Goal: Entertainment & Leisure: Browse casually

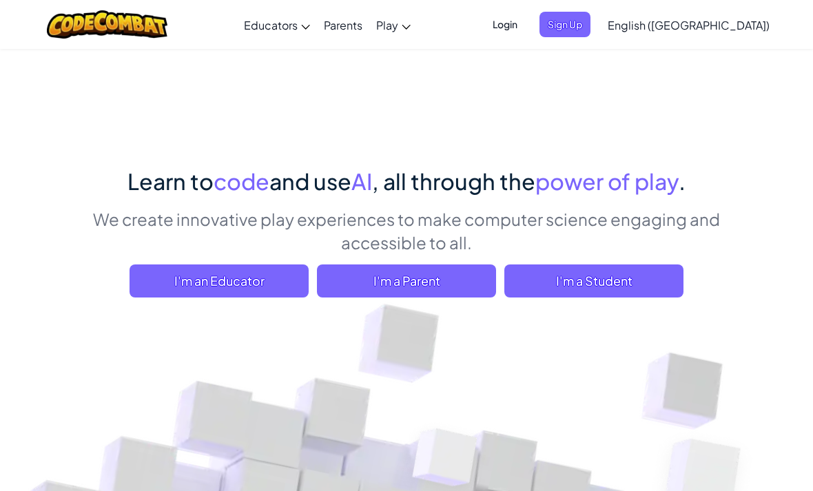
click at [646, 268] on span "I'm a Student" at bounding box center [593, 281] width 179 height 33
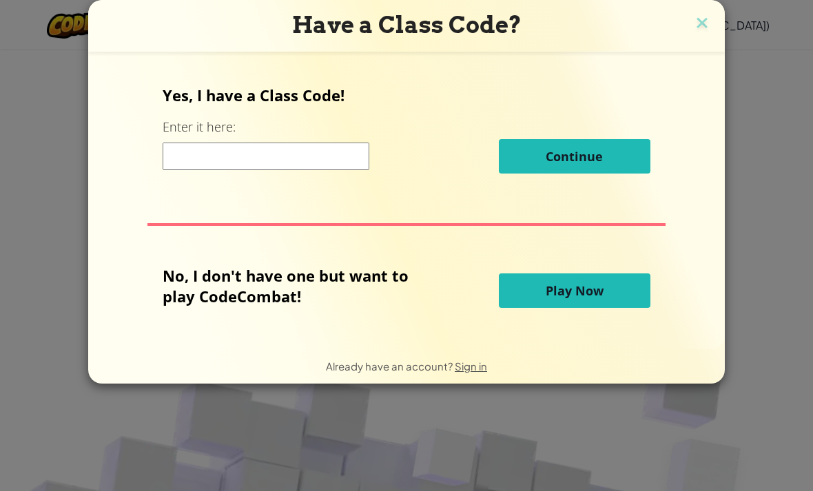
click at [245, 156] on input at bounding box center [266, 157] width 207 height 28
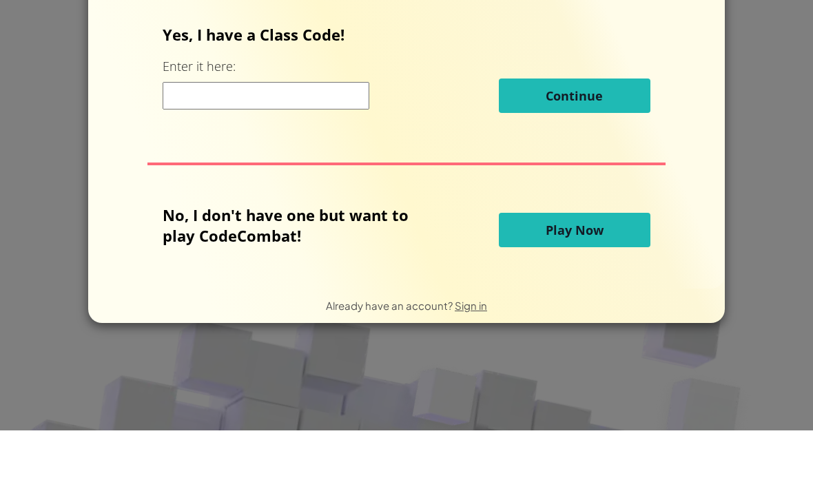
scroll to position [61, 0]
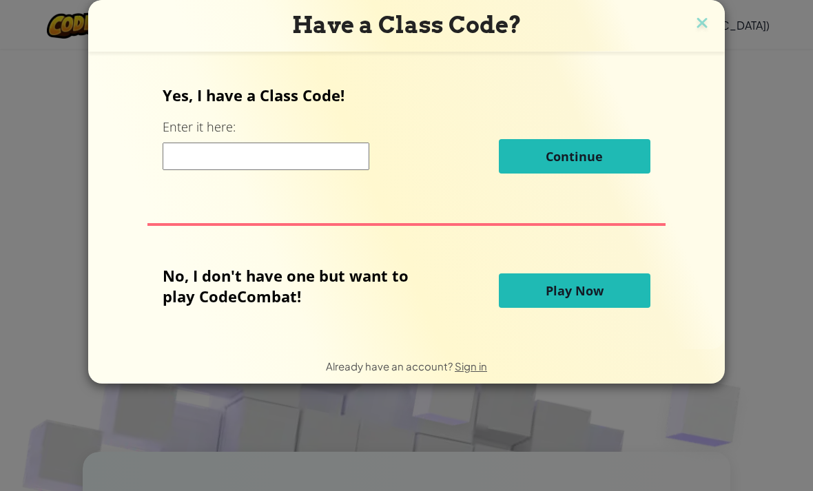
click at [695, 29] on img at bounding box center [702, 24] width 18 height 21
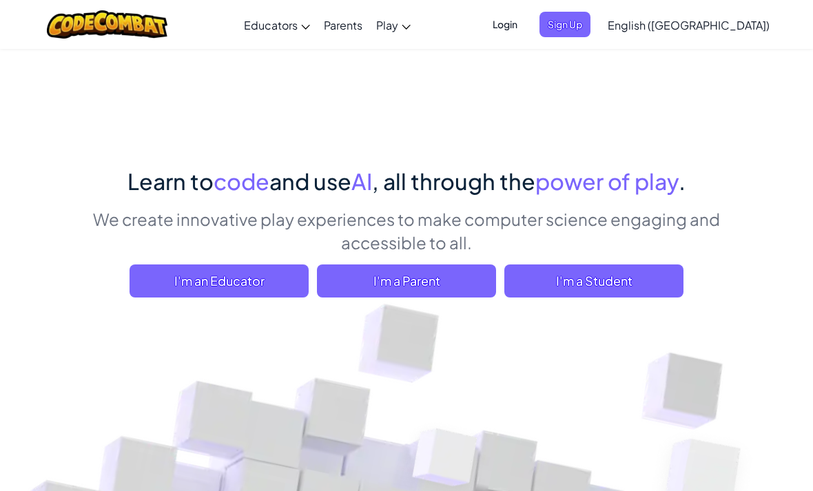
scroll to position [5, 0]
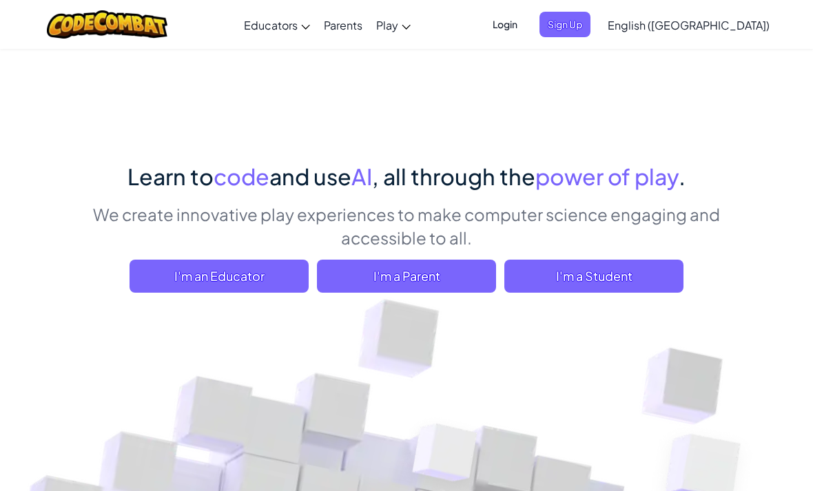
click at [398, 23] on span "Play" at bounding box center [387, 25] width 22 height 14
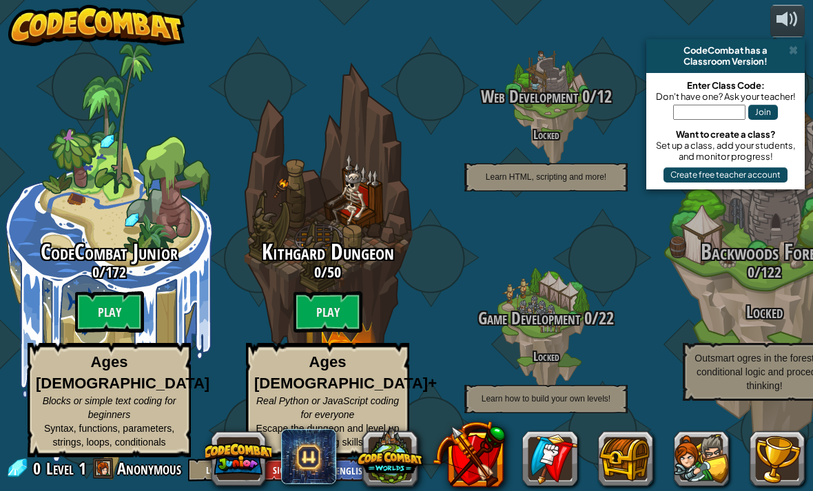
click at [792, 43] on div "CodeCombat has a Classroom Version!" at bounding box center [725, 56] width 158 height 34
click at [335, 304] on btn "Play" at bounding box center [328, 311] width 69 height 41
